Goal: Task Accomplishment & Management: Use online tool/utility

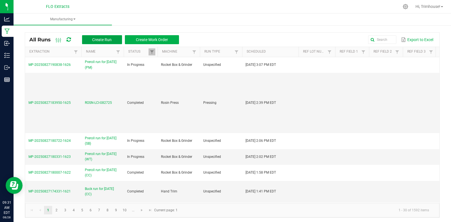
click at [107, 42] on button "Create Run" at bounding box center [102, 39] width 40 height 9
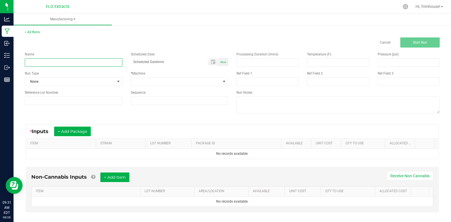
click at [98, 63] on input at bounding box center [73, 62] width 97 height 8
type input "Preroll run for [DATE] (CC)"
click at [221, 61] on span "Now" at bounding box center [223, 62] width 6 height 3
type input "[DATE] 9:32 AM"
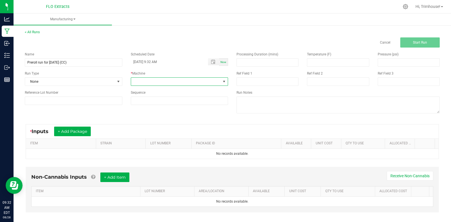
click at [217, 84] on span at bounding box center [176, 82] width 90 height 8
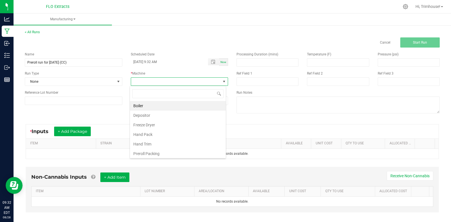
scroll to position [8, 96]
type input "grind"
click at [198, 103] on li "Rocket Box & Grinder" at bounding box center [178, 106] width 96 height 10
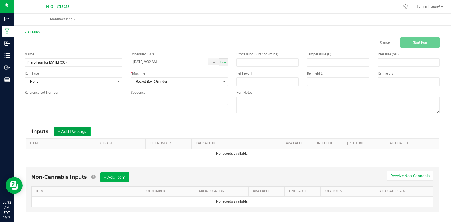
click at [77, 130] on button "+ Add Package" at bounding box center [72, 132] width 37 height 10
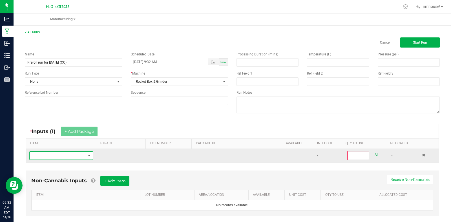
click at [88, 155] on span "NO DATA FOUND" at bounding box center [89, 156] width 5 height 5
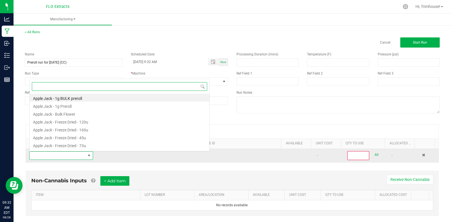
scroll to position [8, 62]
type input "[US_STATE] chem - smalls"
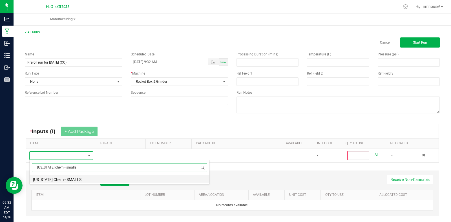
click at [89, 178] on li "[US_STATE] Chem - SMALLS" at bounding box center [120, 179] width 180 height 8
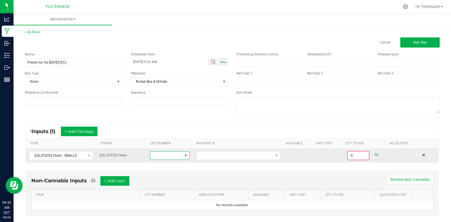
click at [183, 158] on span at bounding box center [185, 156] width 7 height 8
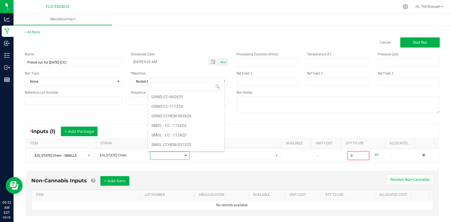
scroll to position [99, 0]
click at [190, 104] on li "GRND-CCHEM-092624" at bounding box center [186, 106] width 76 height 10
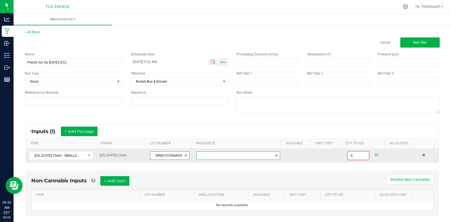
click at [220, 156] on span at bounding box center [235, 156] width 76 height 8
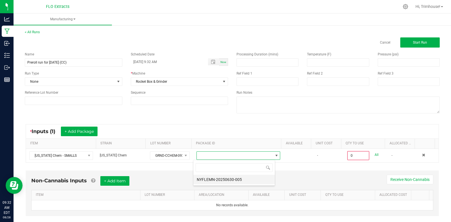
click at [225, 182] on li "NYFLEMN-20250630-005" at bounding box center [233, 180] width 81 height 10
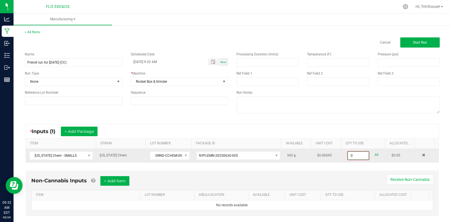
click at [350, 158] on input "0" at bounding box center [358, 156] width 21 height 8
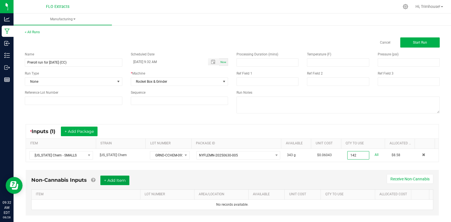
type input "142.0000 g"
click at [108, 182] on button "+ Add Item" at bounding box center [114, 181] width 29 height 10
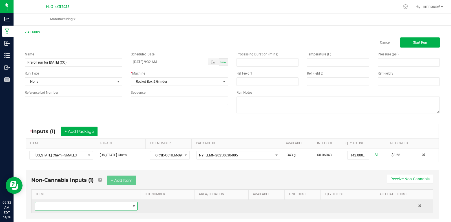
click at [103, 205] on span "NO DATA FOUND" at bounding box center [82, 207] width 95 height 8
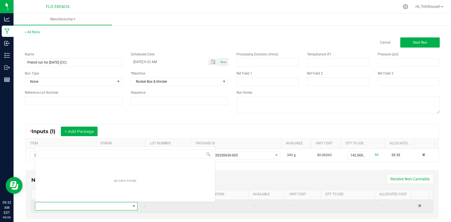
scroll to position [8, 99]
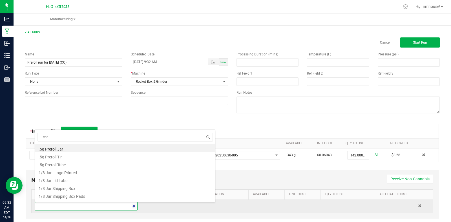
type input "cone"
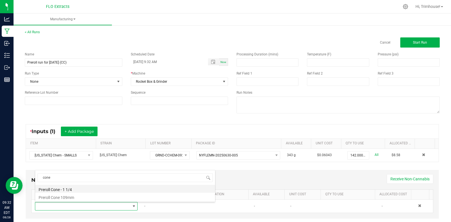
click at [89, 188] on li "Preroll Cone - 1 1/4" at bounding box center [125, 189] width 180 height 8
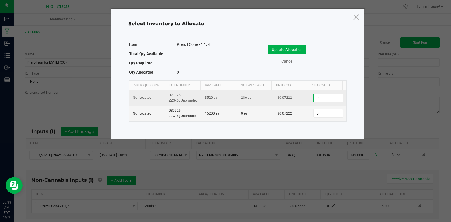
click at [326, 99] on input "0" at bounding box center [328, 98] width 29 height 8
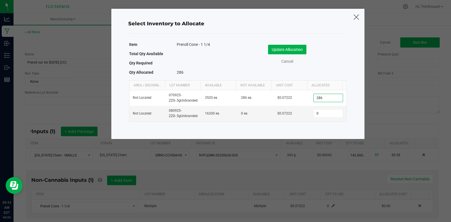
type input "286"
click at [354, 17] on icon at bounding box center [356, 17] width 8 height 14
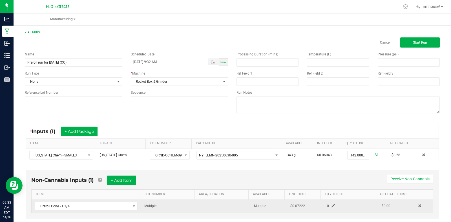
click at [331, 205] on span at bounding box center [332, 205] width 3 height 3
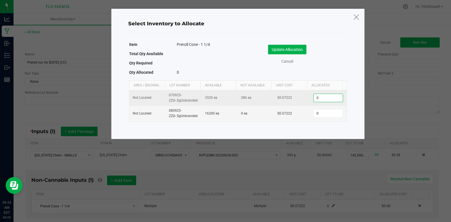
click at [319, 100] on input "0" at bounding box center [328, 98] width 29 height 8
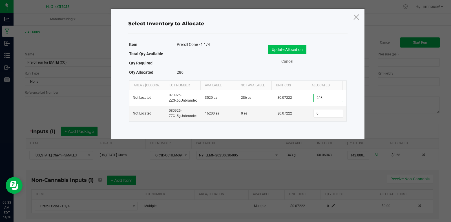
type input "286"
click at [283, 49] on button "Update Allocation" at bounding box center [287, 50] width 38 height 10
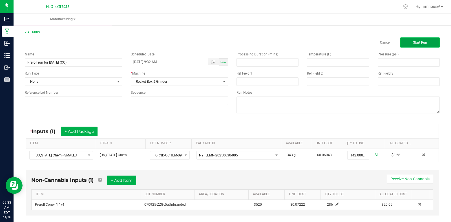
click at [425, 39] on button "Start Run" at bounding box center [419, 42] width 39 height 10
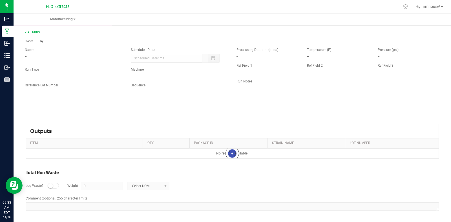
type input "[DATE] 9:32 AM"
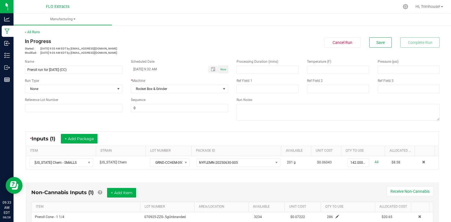
scroll to position [121, 0]
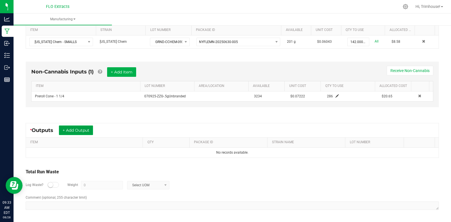
click at [79, 130] on button "+ Add Output" at bounding box center [76, 131] width 34 height 10
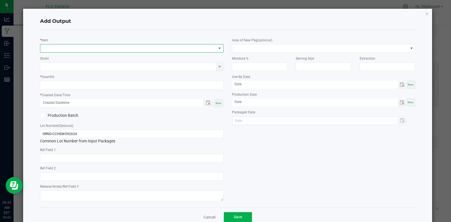
click at [86, 46] on span "NO DATA FOUND" at bounding box center [128, 49] width 176 height 8
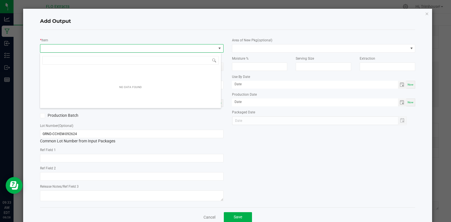
scroll to position [8, 181]
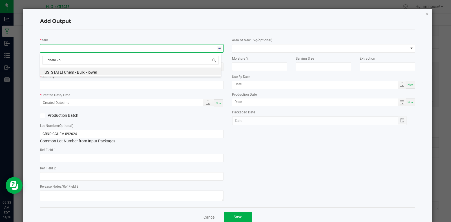
type input "chem -"
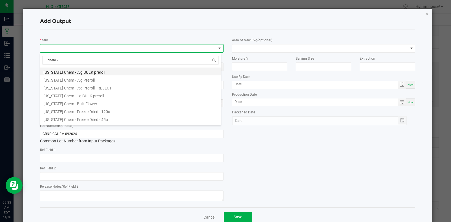
click at [89, 70] on li "[US_STATE] Chem - .5g BULK preroll" at bounding box center [130, 72] width 181 height 8
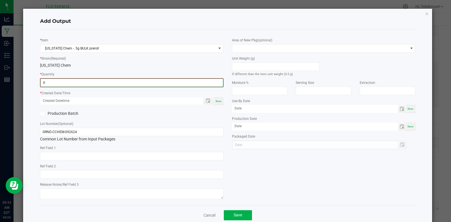
click at [70, 84] on input "0" at bounding box center [132, 83] width 182 height 8
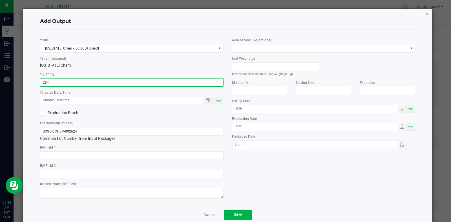
type input "284 ea"
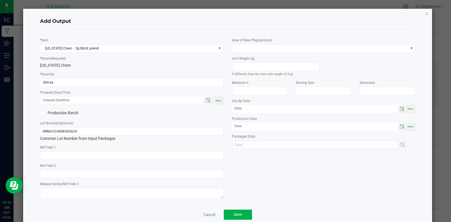
click at [218, 100] on span "Now" at bounding box center [219, 100] width 6 height 3
type input "[DATE] 9:33 AM"
type input "[DATE]"
click at [52, 130] on input "GRND-CCHEM-092624" at bounding box center [131, 131] width 183 height 8
drag, startPoint x: 52, startPoint y: 130, endPoint x: 26, endPoint y: 128, distance: 26.0
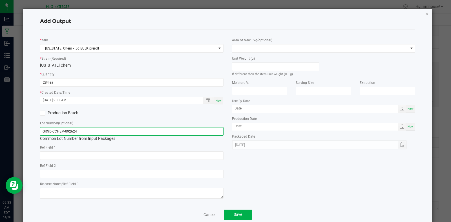
click at [26, 128] on div "Add Output * Item [US_STATE] Chem - .5g BULK preroll * Strain (Required) [US_ST…" at bounding box center [227, 117] width 409 height 216
type input "PRER-CCHEM-092624"
click at [236, 216] on span "Save" at bounding box center [238, 214] width 8 height 5
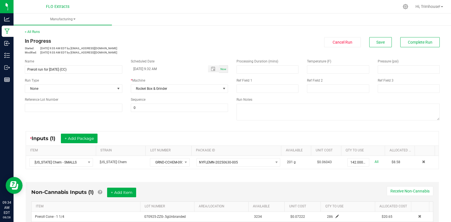
scroll to position [0, 0]
click at [376, 41] on span "Save" at bounding box center [380, 42] width 8 height 5
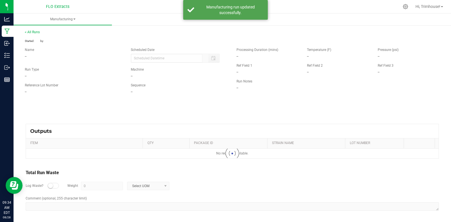
type input "[DATE] 9:32 AM"
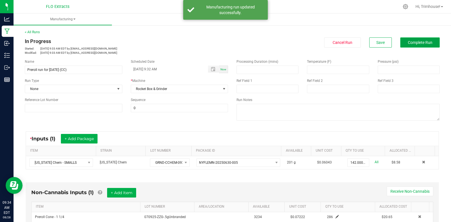
click at [400, 43] on button "Complete Run" at bounding box center [419, 42] width 39 height 10
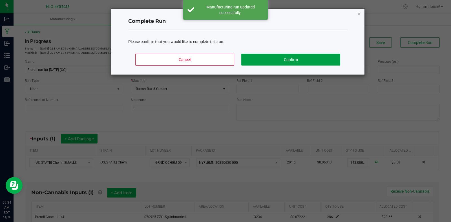
click at [276, 55] on button "Confirm" at bounding box center [290, 60] width 99 height 12
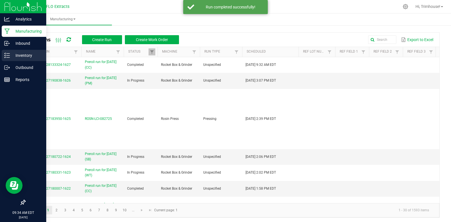
click at [19, 55] on p "Inventory" at bounding box center [27, 55] width 34 height 7
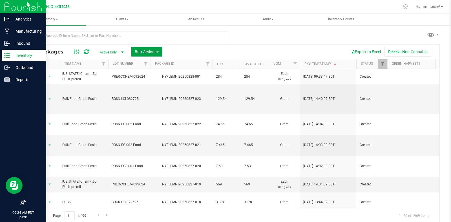
click at [148, 50] on span "Bulk Actions" at bounding box center [147, 52] width 24 height 5
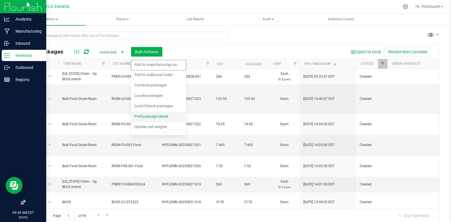
click at [147, 116] on span "Print package labels" at bounding box center [151, 116] width 34 height 5
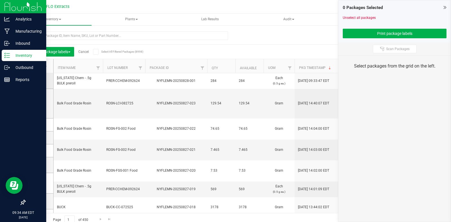
click at [37, 81] on icon at bounding box center [38, 81] width 4 height 0
click at [0, 0] on input "checkbox" at bounding box center [0, 0] width 0 height 0
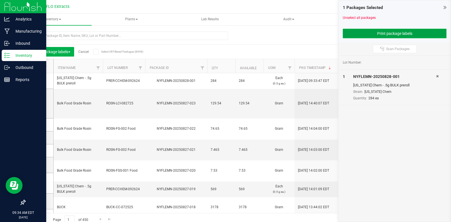
click at [366, 30] on button "Print package labels" at bounding box center [395, 34] width 104 height 10
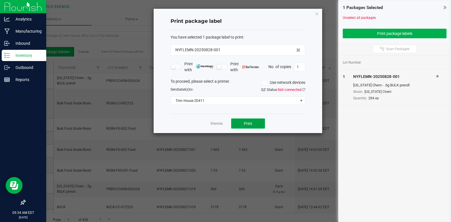
click at [250, 126] on span "Print" at bounding box center [248, 123] width 8 height 5
